Goal: Task Accomplishment & Management: Manage account settings

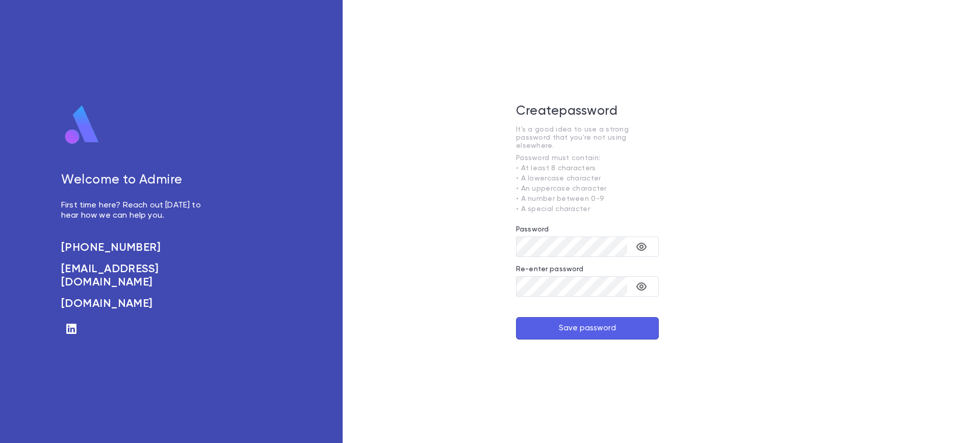
click at [542, 237] on div "​" at bounding box center [587, 251] width 143 height 29
click at [633, 246] on button "toggle password visibility" at bounding box center [641, 247] width 20 height 20
click at [641, 286] on icon "toggle password visibility" at bounding box center [641, 286] width 12 height 12
click at [620, 311] on form "It's a good idea to use a strong password that you're not using elsewhere. Pass…" at bounding box center [587, 232] width 143 height 214
click at [631, 319] on button "Save password" at bounding box center [587, 328] width 143 height 22
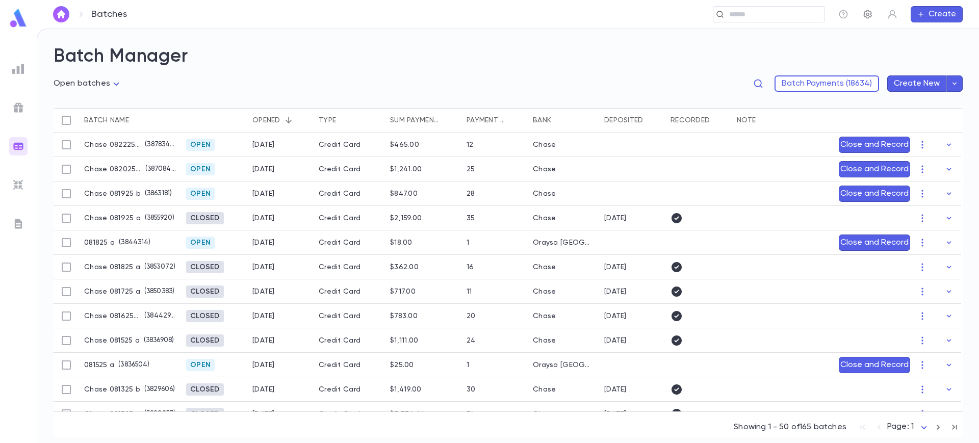
click at [868, 13] on icon "button" at bounding box center [868, 14] width 10 height 10
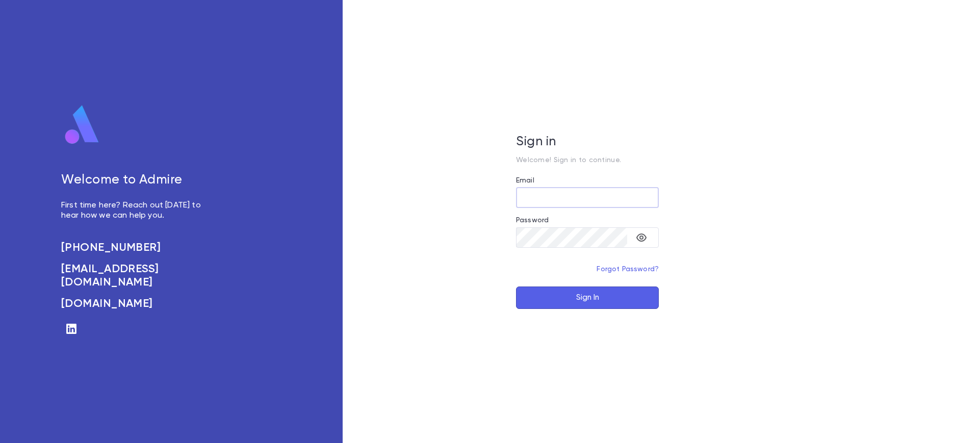
click at [536, 198] on input "Email" at bounding box center [587, 198] width 143 height 20
type input "**********"
click at [615, 268] on link "Forgot Password?" at bounding box center [627, 269] width 62 height 7
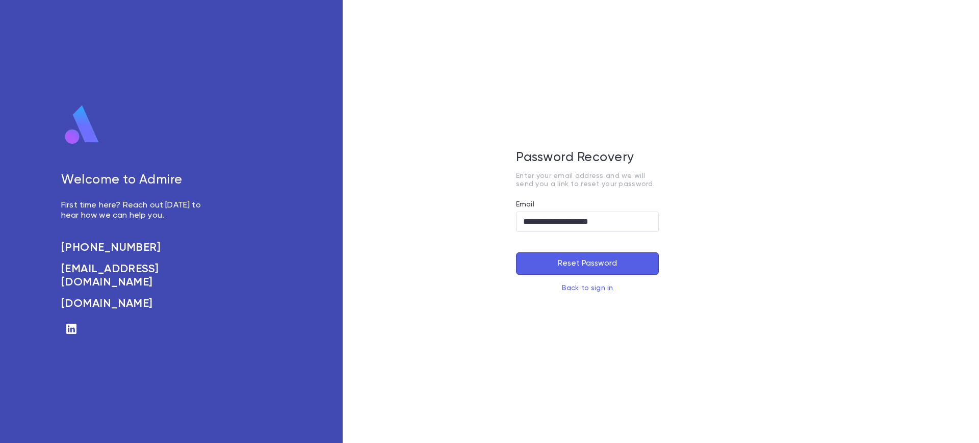
click at [614, 269] on button "Reset Password" at bounding box center [587, 263] width 143 height 22
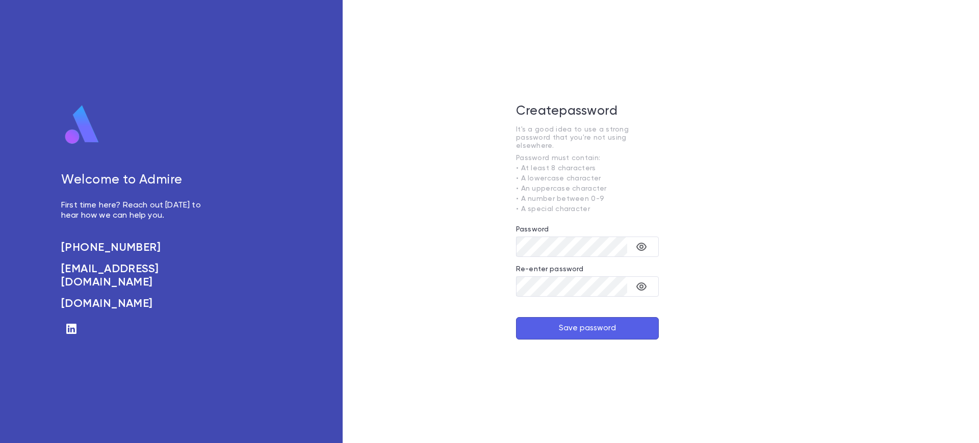
click at [551, 229] on div "Password" at bounding box center [587, 230] width 143 height 11
click at [628, 245] on div "​" at bounding box center [587, 247] width 143 height 20
click at [632, 246] on button "toggle password visibility" at bounding box center [641, 247] width 20 height 20
click at [640, 282] on icon "toggle password visibility" at bounding box center [641, 286] width 10 height 8
click at [601, 320] on button "Save password" at bounding box center [587, 328] width 143 height 22
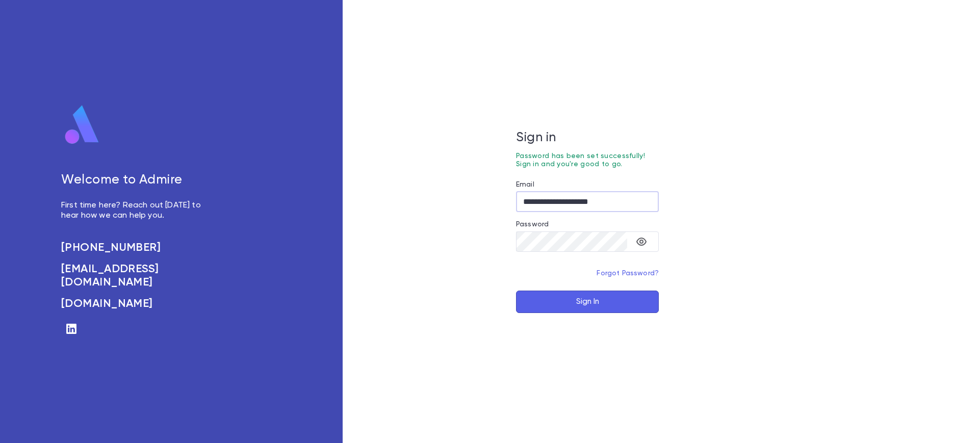
type input "**********"
click at [516, 291] on button "Sign In" at bounding box center [587, 302] width 143 height 22
